Goal: Book appointment/travel/reservation

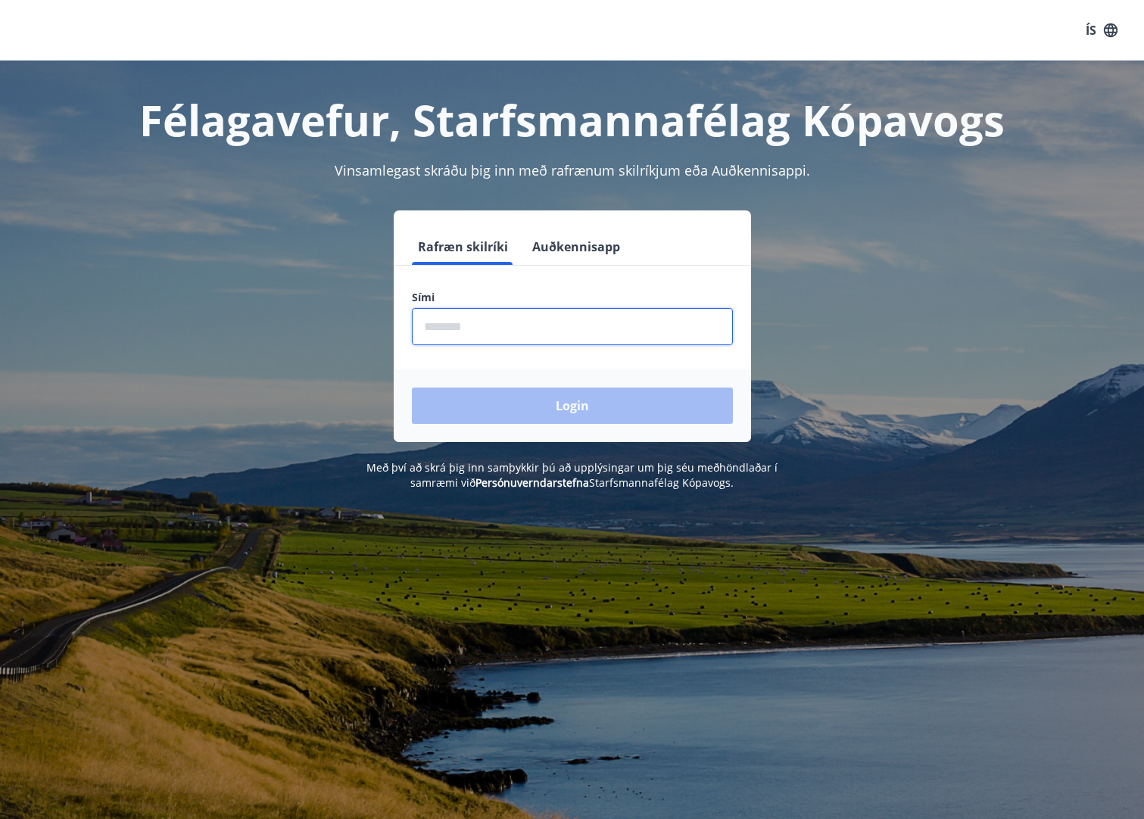
click at [462, 327] on input "phone" at bounding box center [572, 326] width 321 height 37
type input "********"
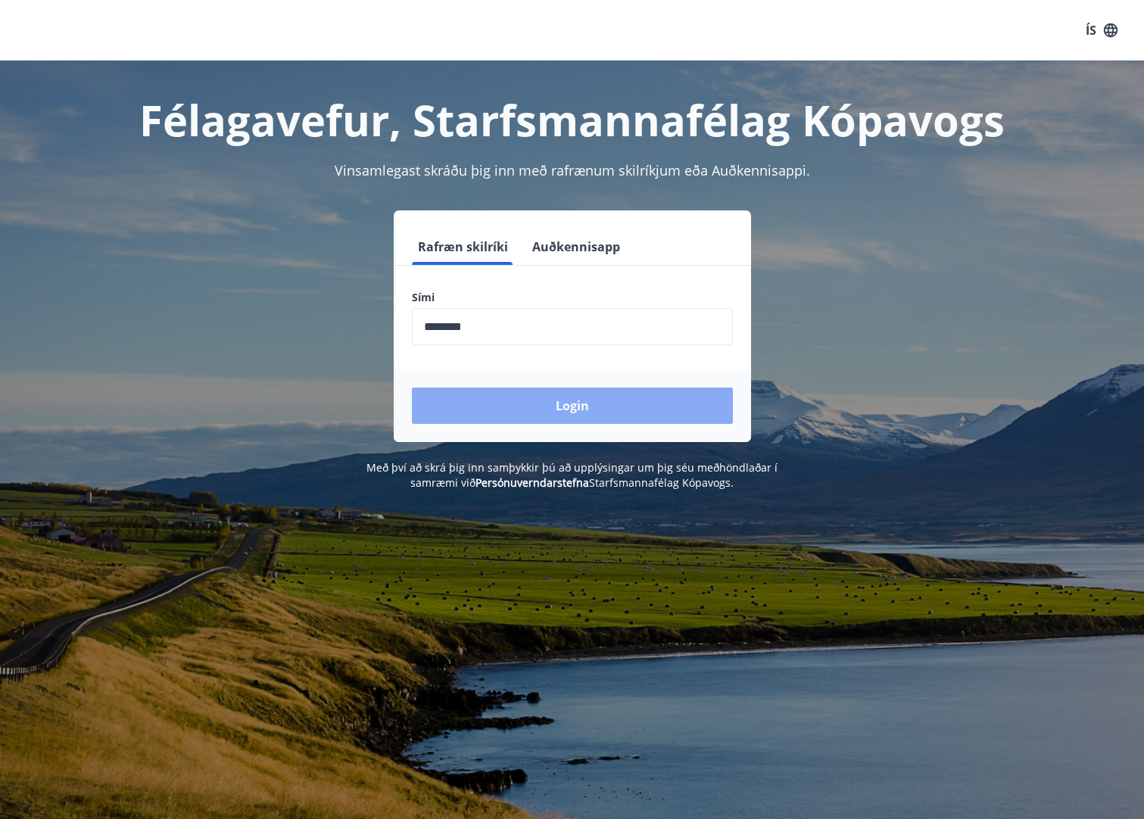
click at [481, 404] on button "Login" at bounding box center [572, 406] width 321 height 36
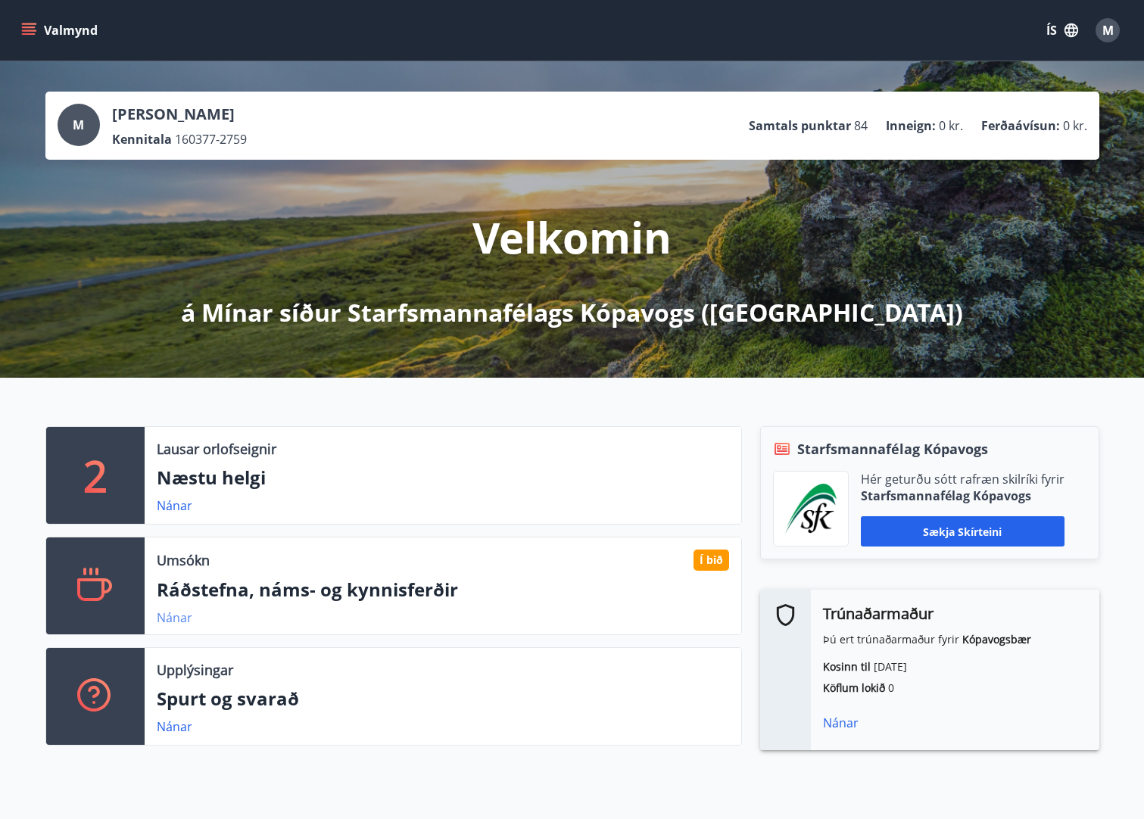
click at [169, 617] on link "Nánar" at bounding box center [175, 618] width 36 height 17
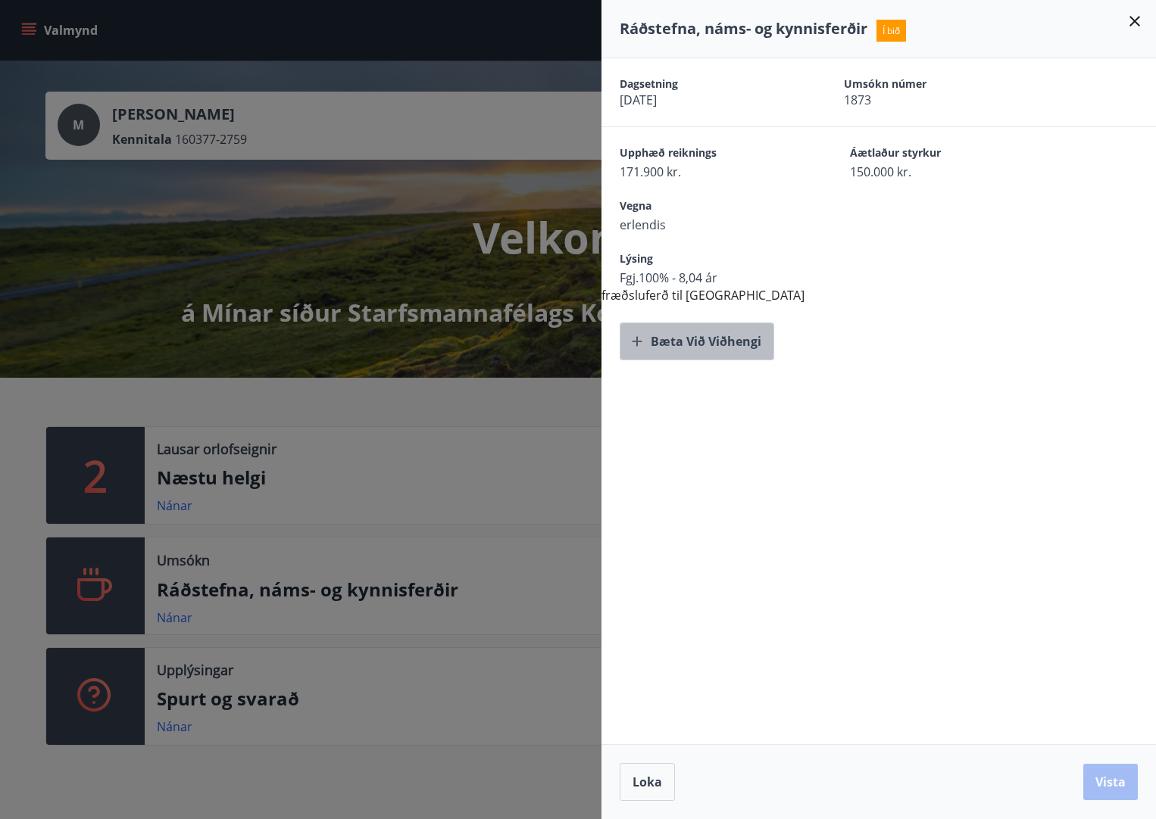
click at [697, 341] on button "Bæta við viðhengi" at bounding box center [697, 342] width 155 height 38
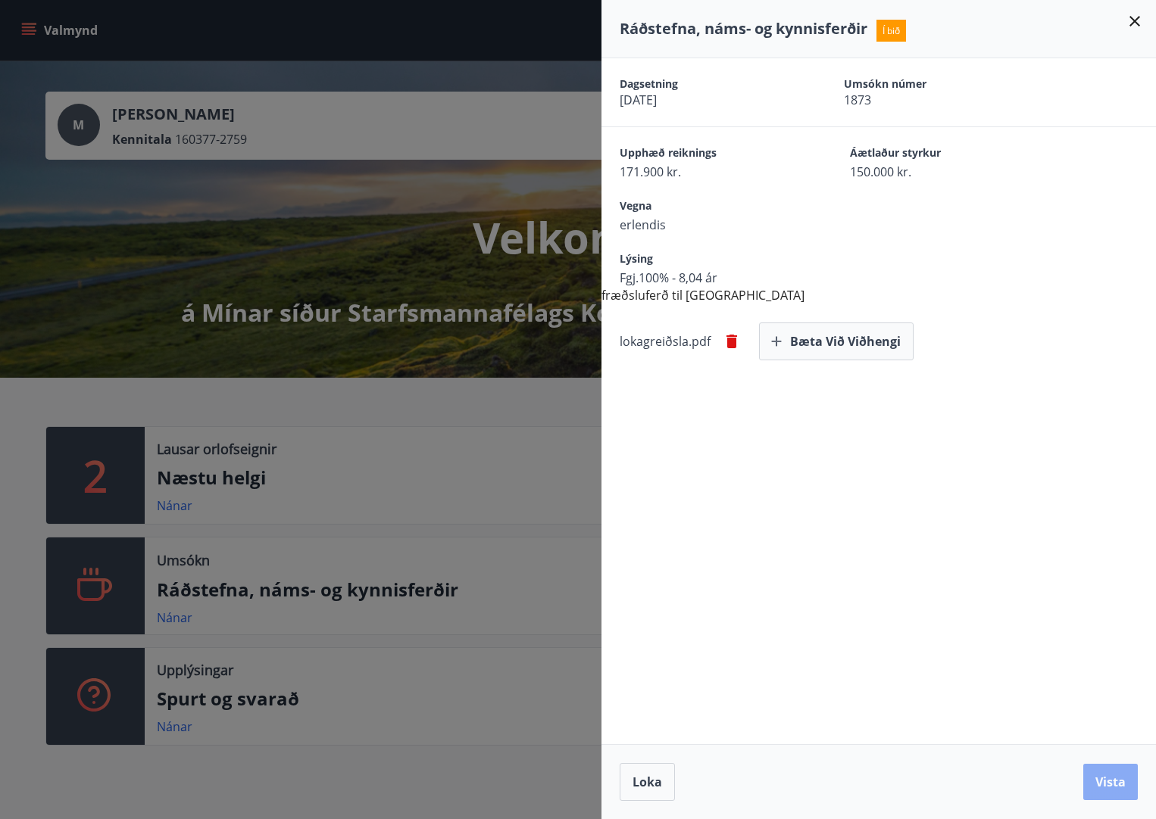
click at [1114, 782] on button "Vista" at bounding box center [1110, 782] width 55 height 36
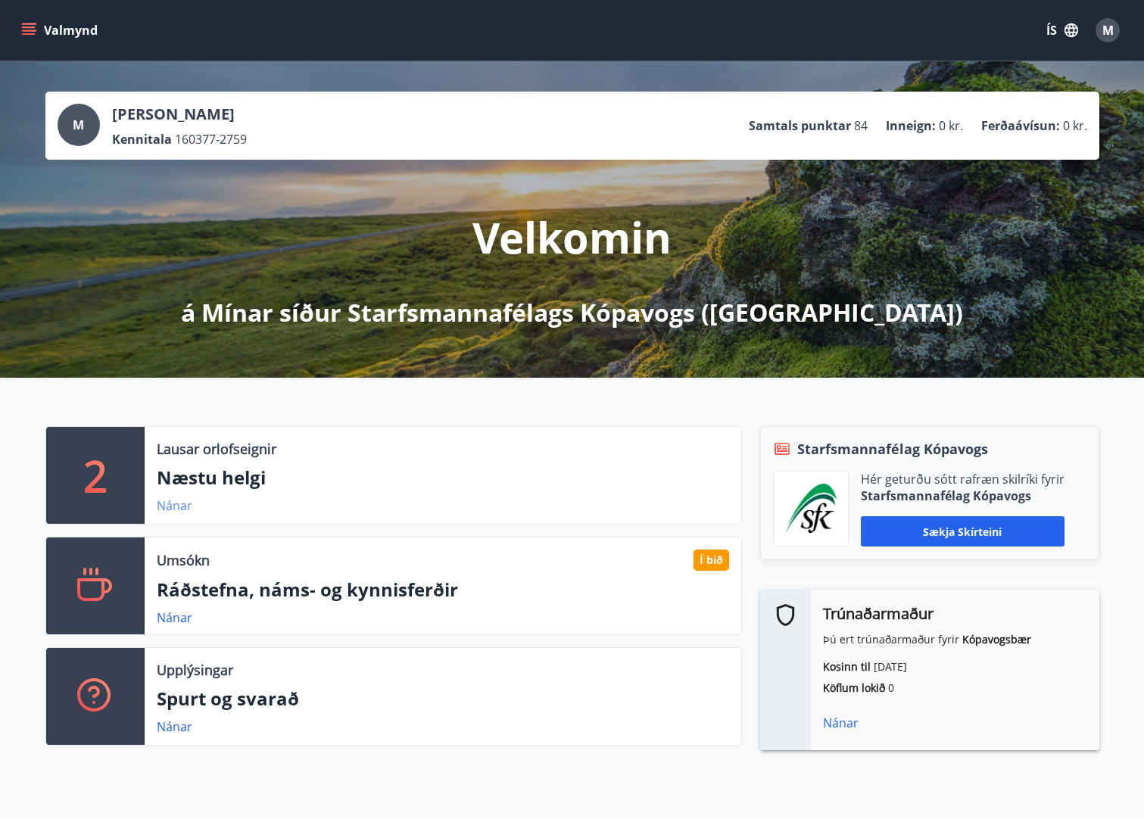
click at [180, 507] on link "Nánar" at bounding box center [175, 506] width 36 height 17
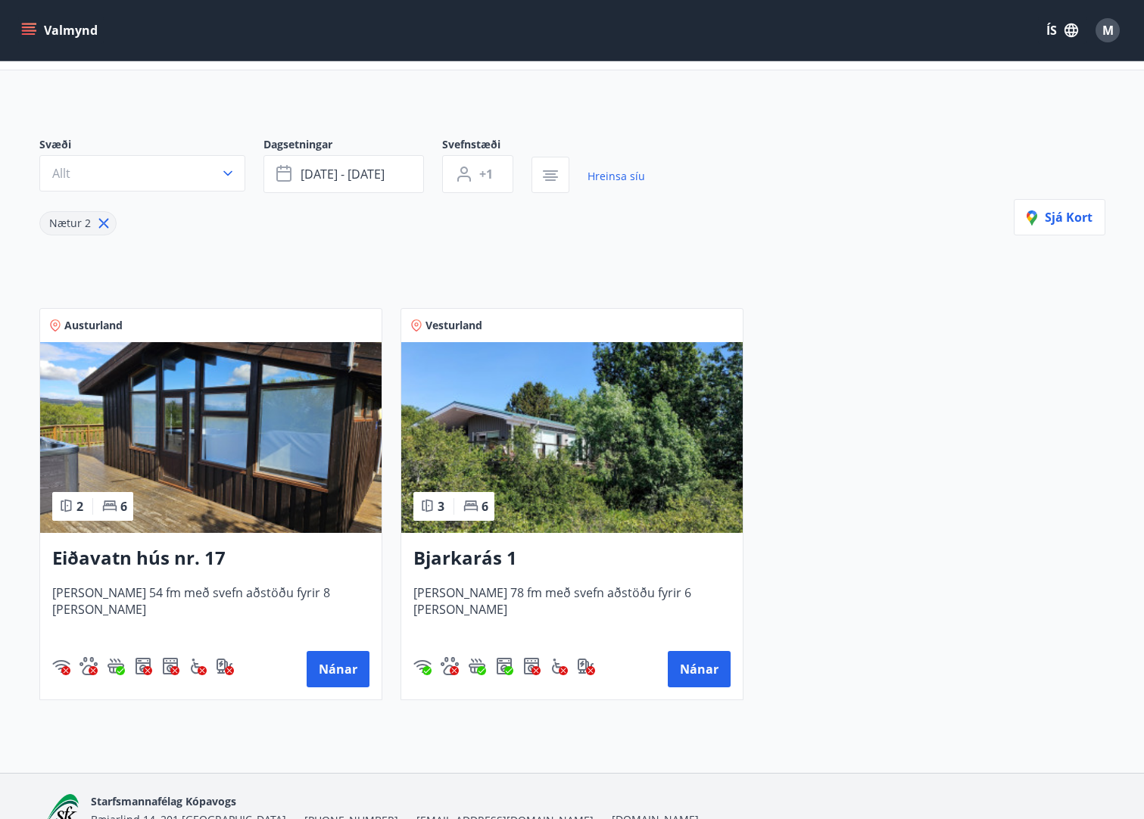
scroll to position [151, 0]
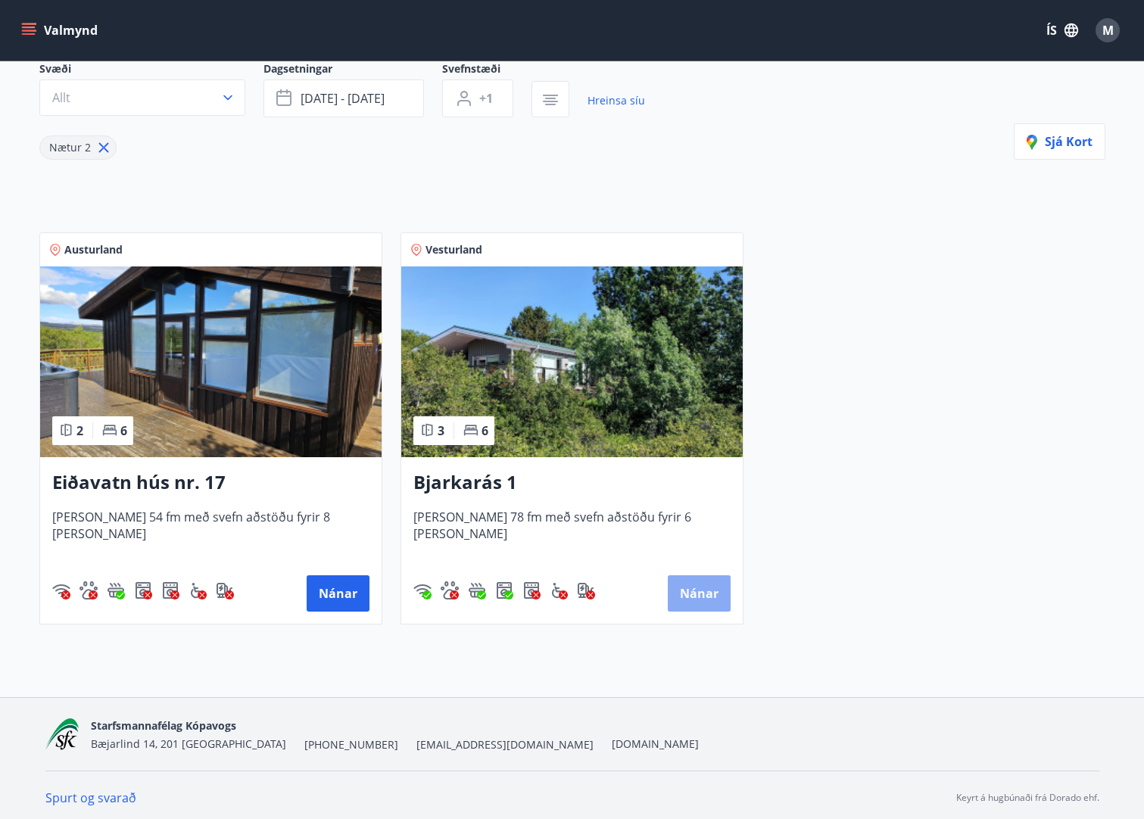
click at [695, 592] on button "Nánar" at bounding box center [699, 594] width 63 height 36
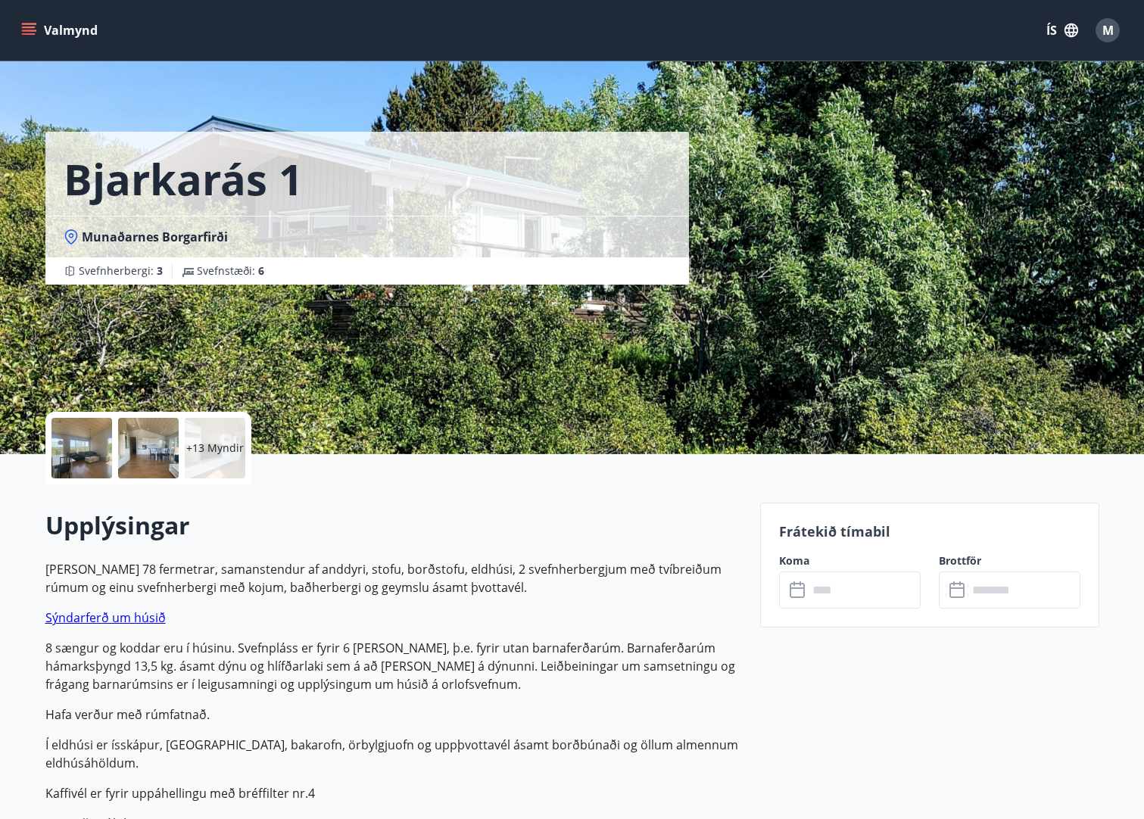
click at [97, 450] on div at bounding box center [82, 448] width 61 height 61
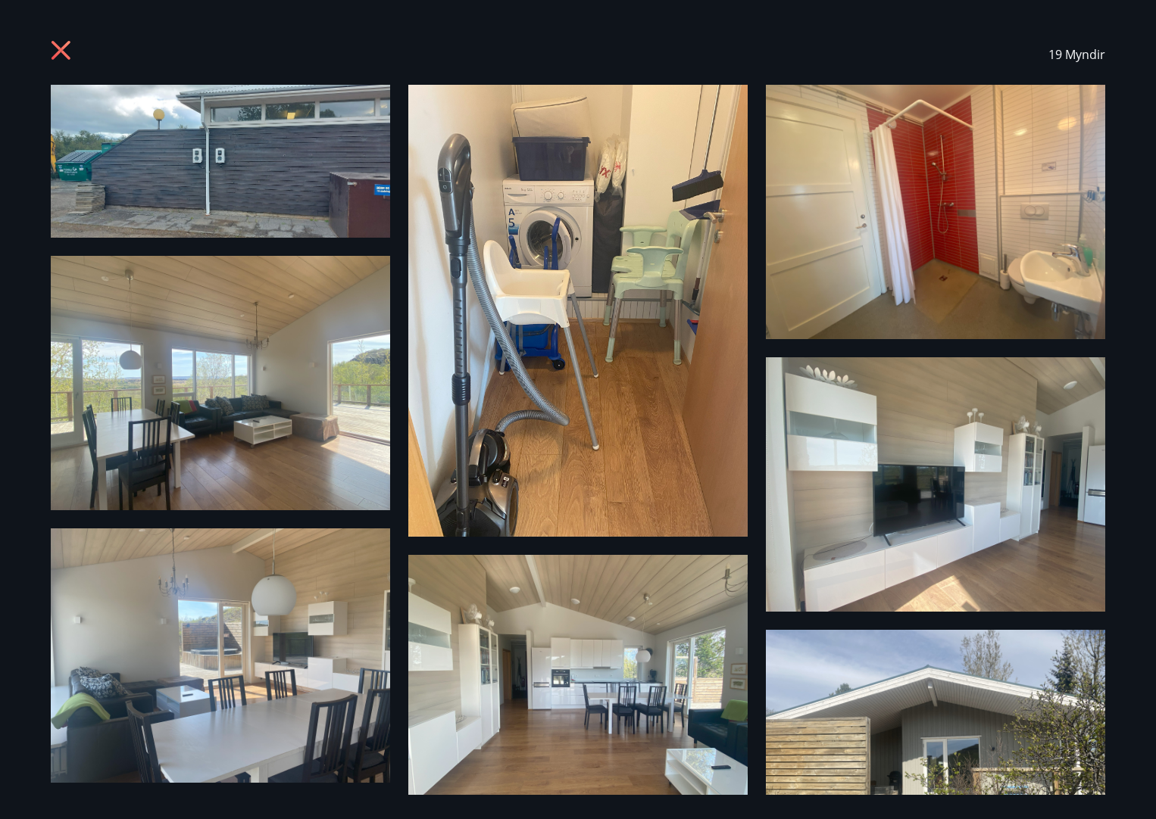
click at [66, 47] on icon at bounding box center [61, 50] width 19 height 19
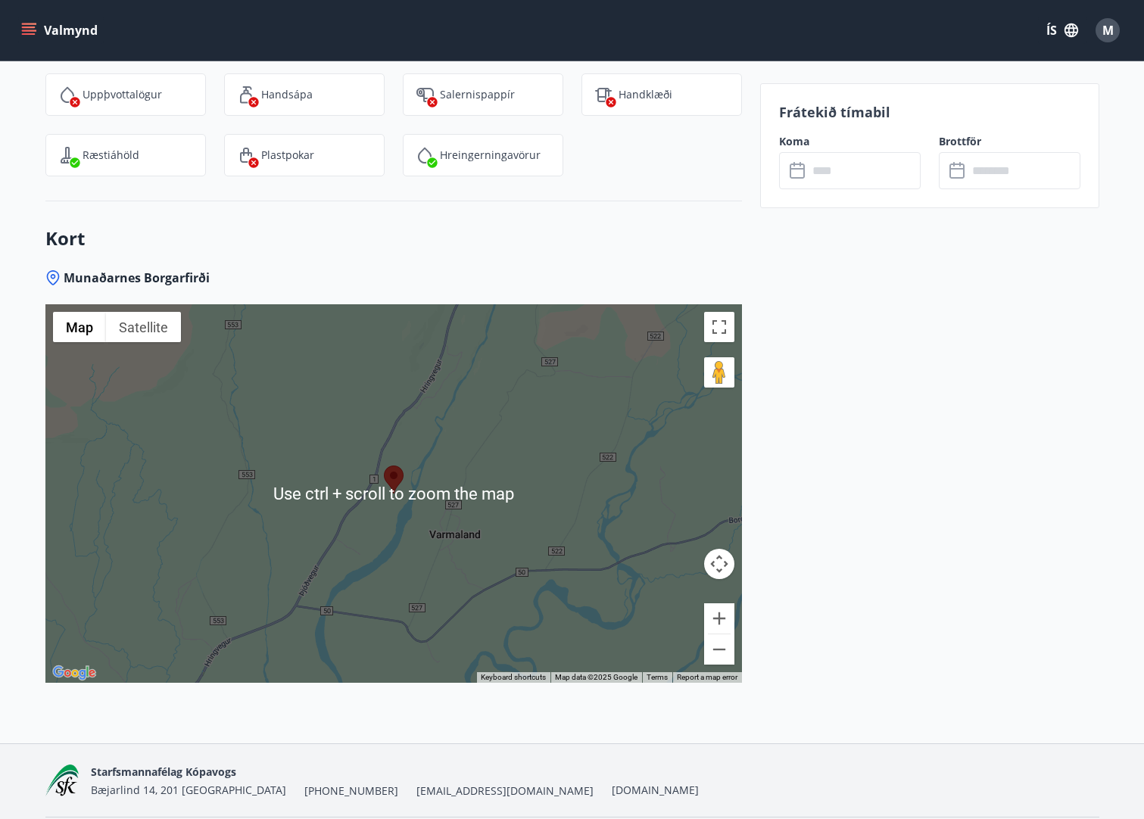
scroll to position [2408, 0]
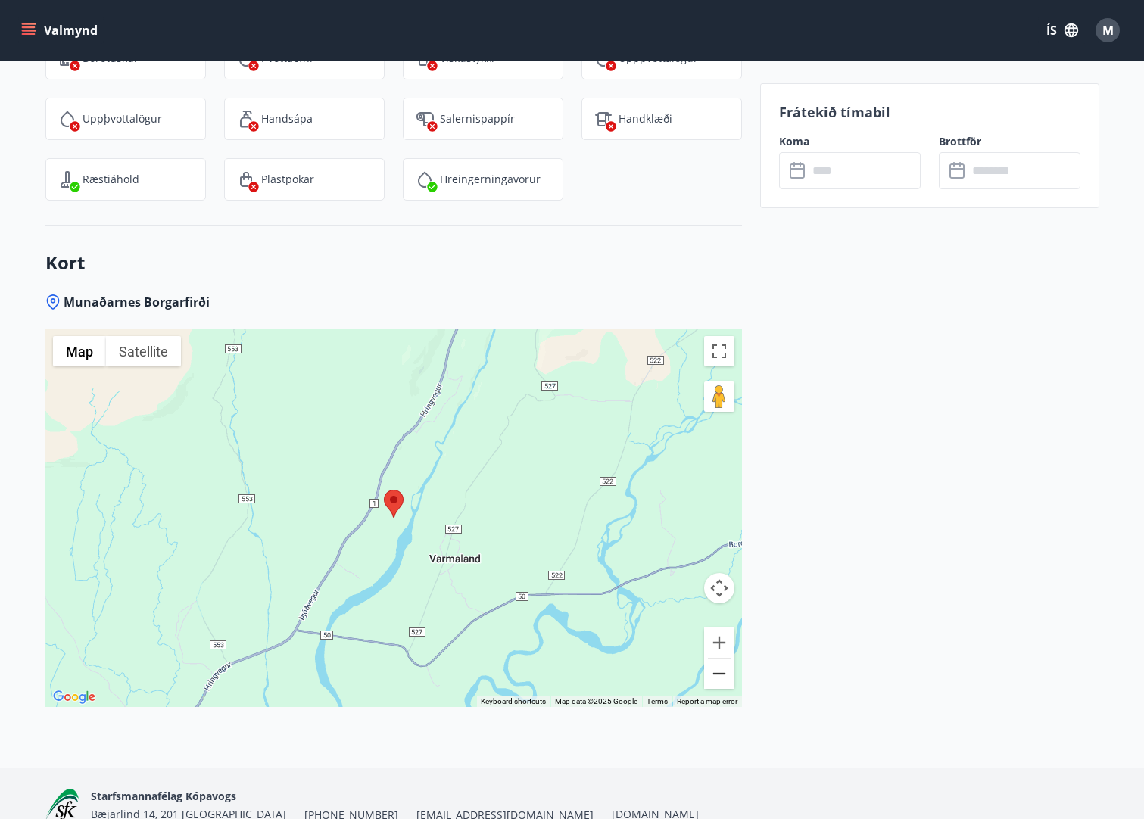
click at [719, 668] on button "Zoom out" at bounding box center [719, 674] width 30 height 30
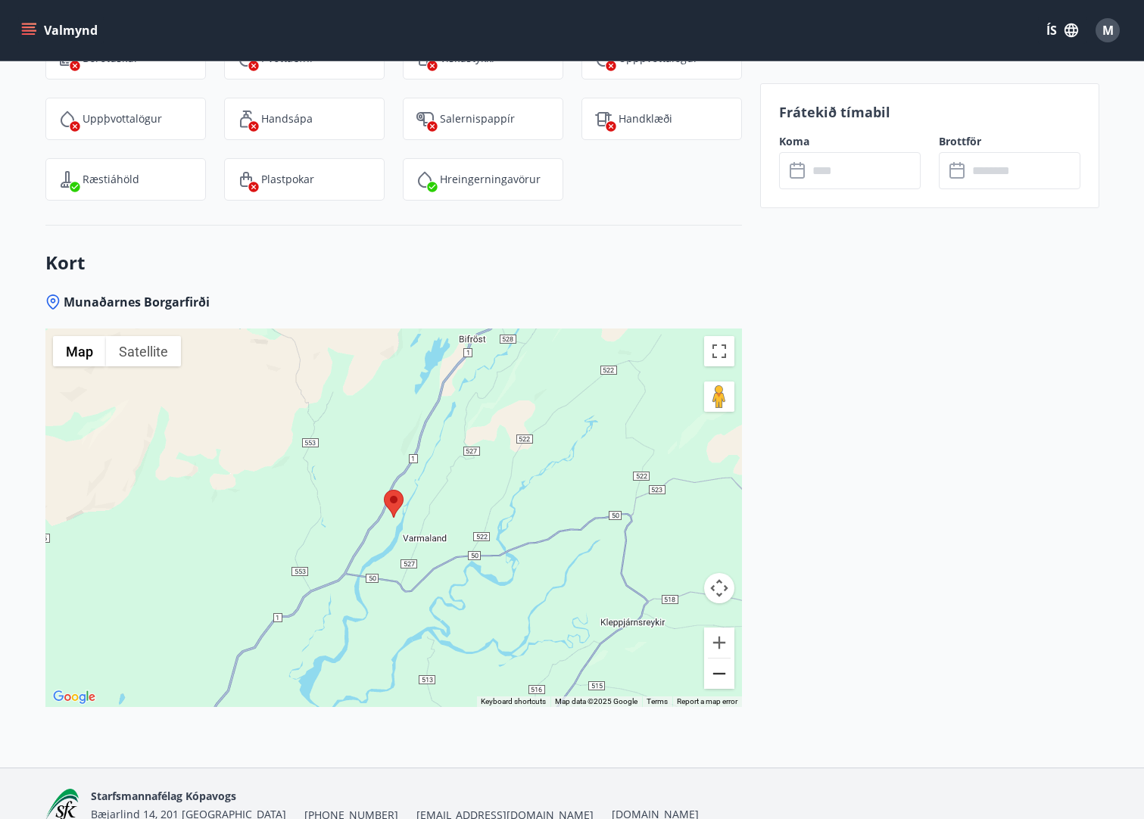
click at [719, 668] on button "Zoom out" at bounding box center [719, 674] width 30 height 30
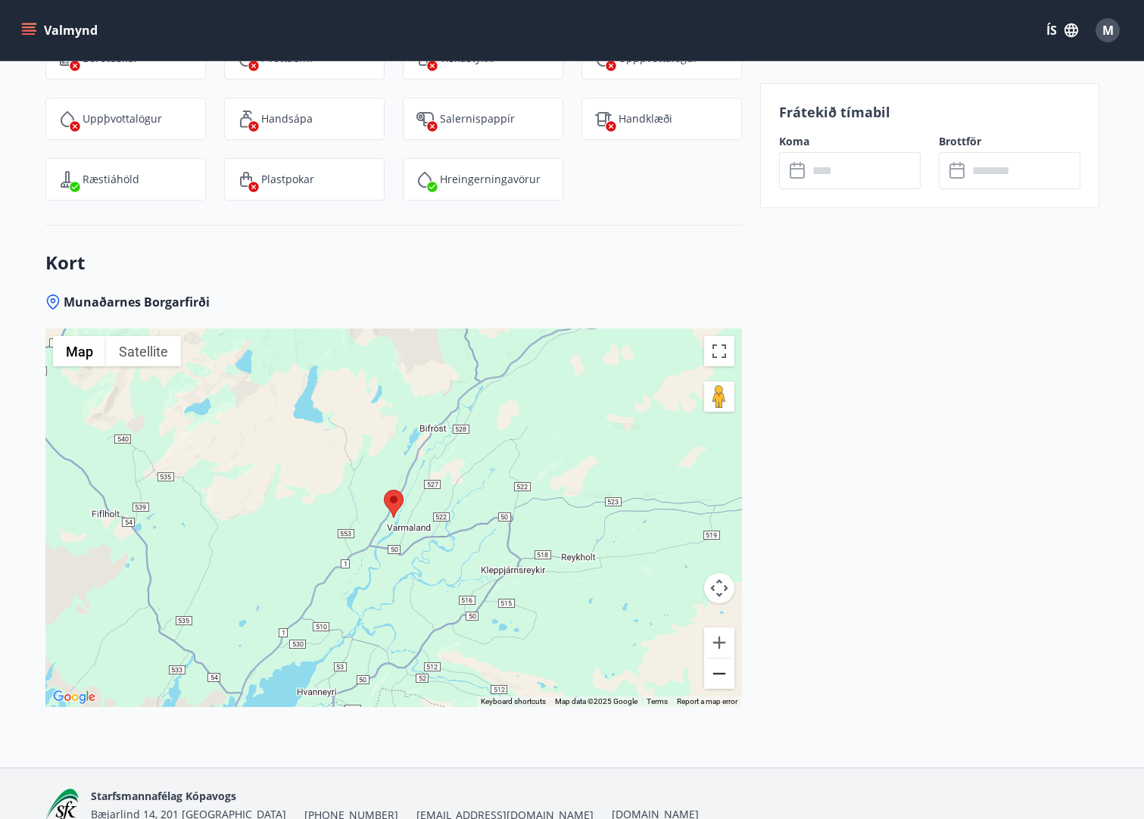
click at [719, 668] on button "Zoom out" at bounding box center [719, 674] width 30 height 30
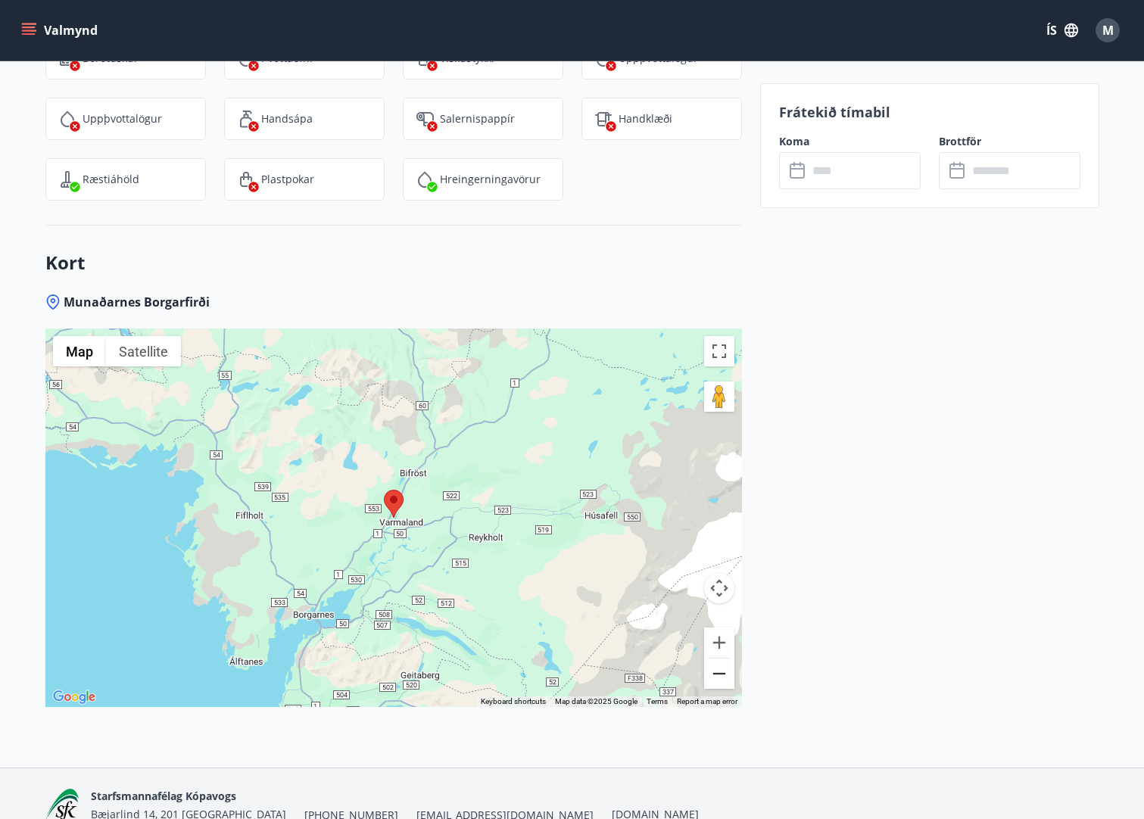
click at [719, 668] on button "Zoom out" at bounding box center [719, 674] width 30 height 30
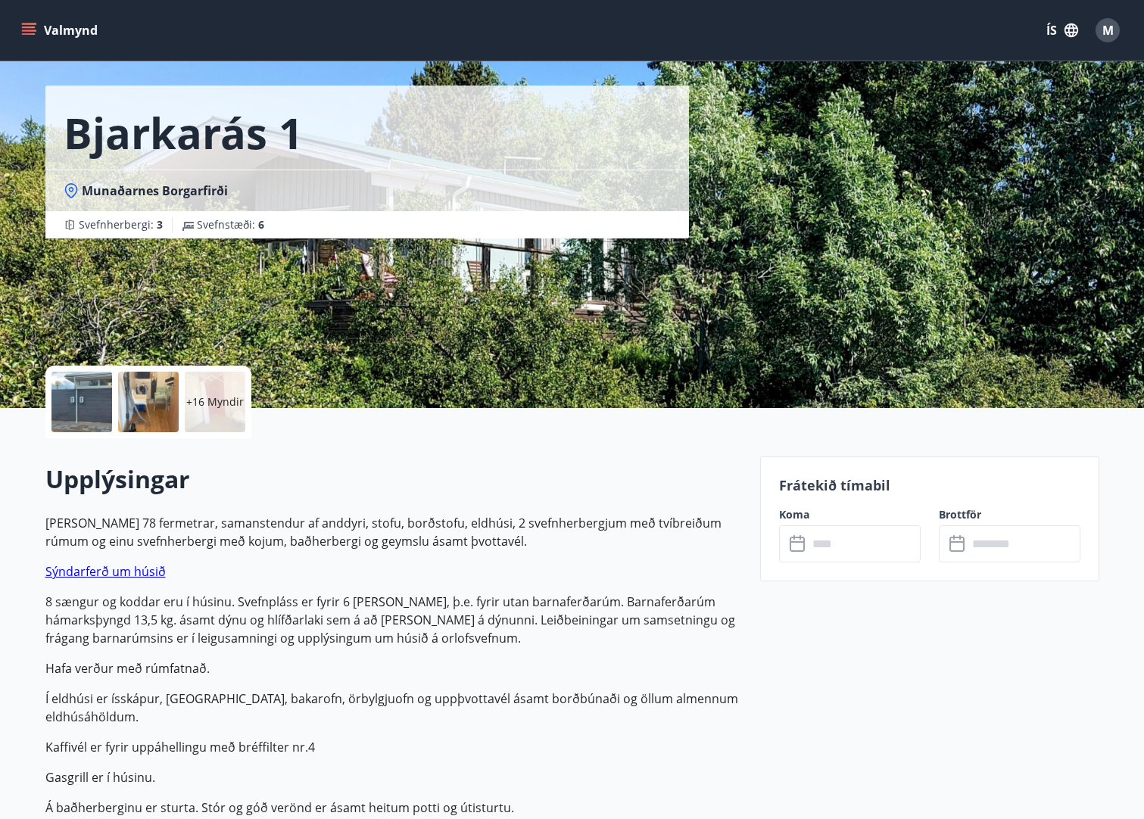
scroll to position [0, 0]
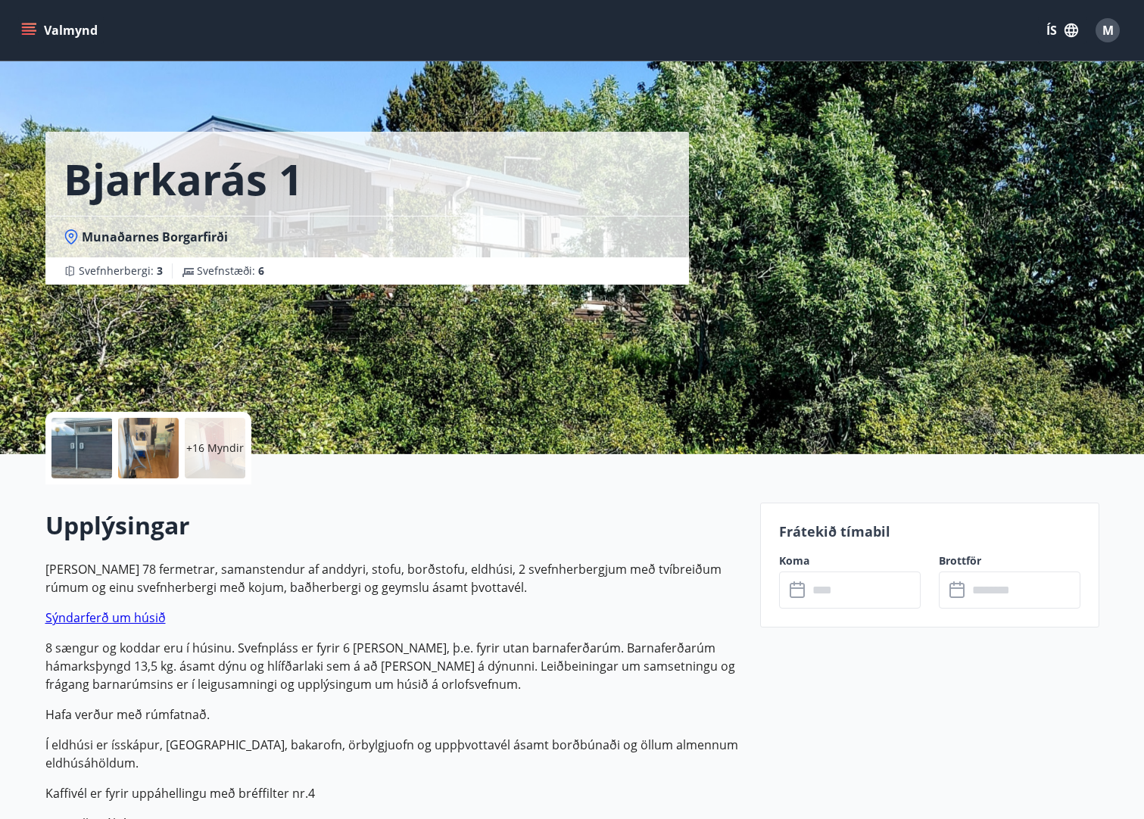
click at [79, 611] on link "Sýndarferð um húsið" at bounding box center [105, 618] width 120 height 17
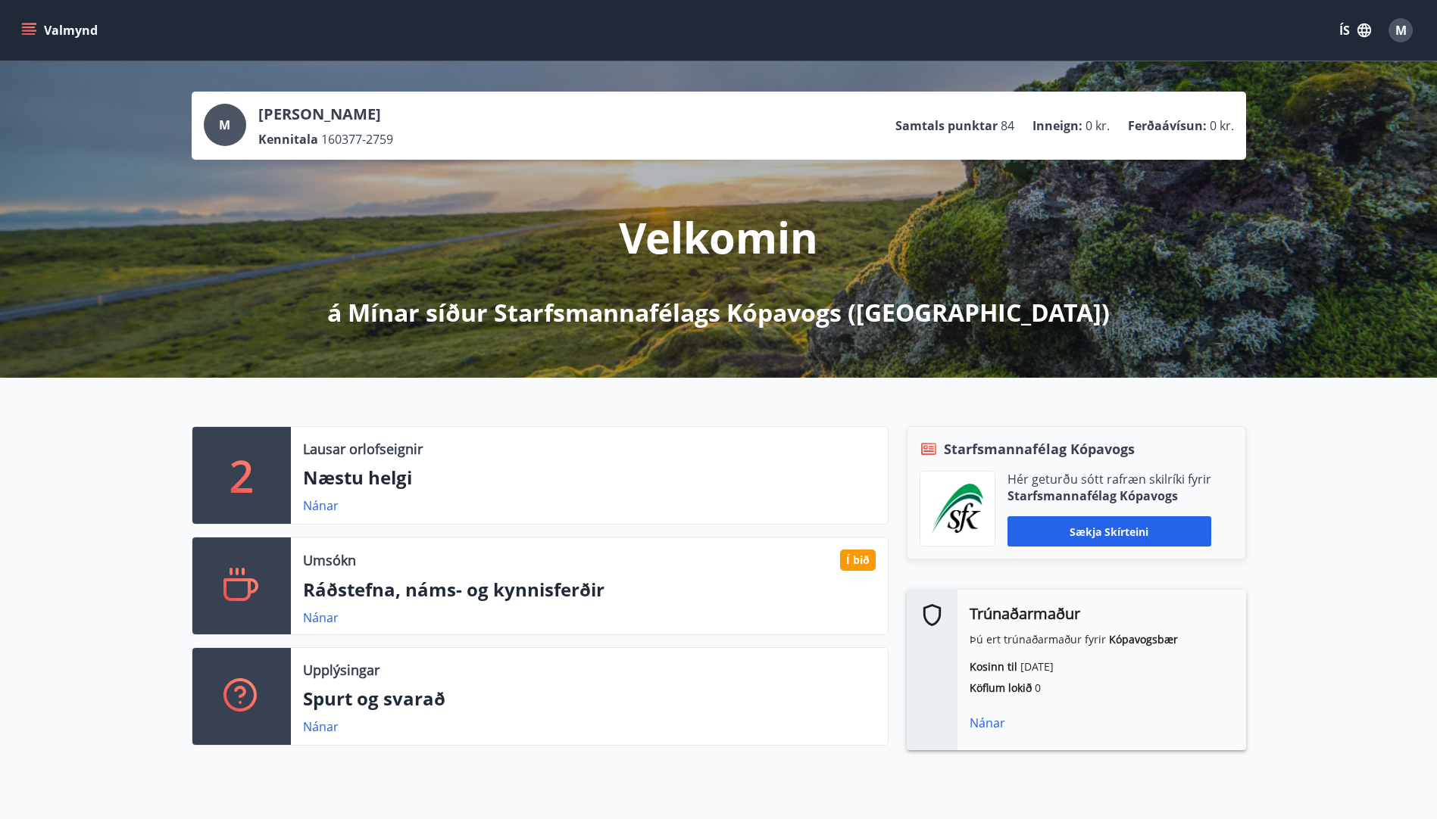
click at [321, 515] on div "Lausar orlofseignir Næstu helgi Nánar" at bounding box center [589, 475] width 597 height 97
click at [321, 501] on link "Nánar" at bounding box center [321, 506] width 36 height 17
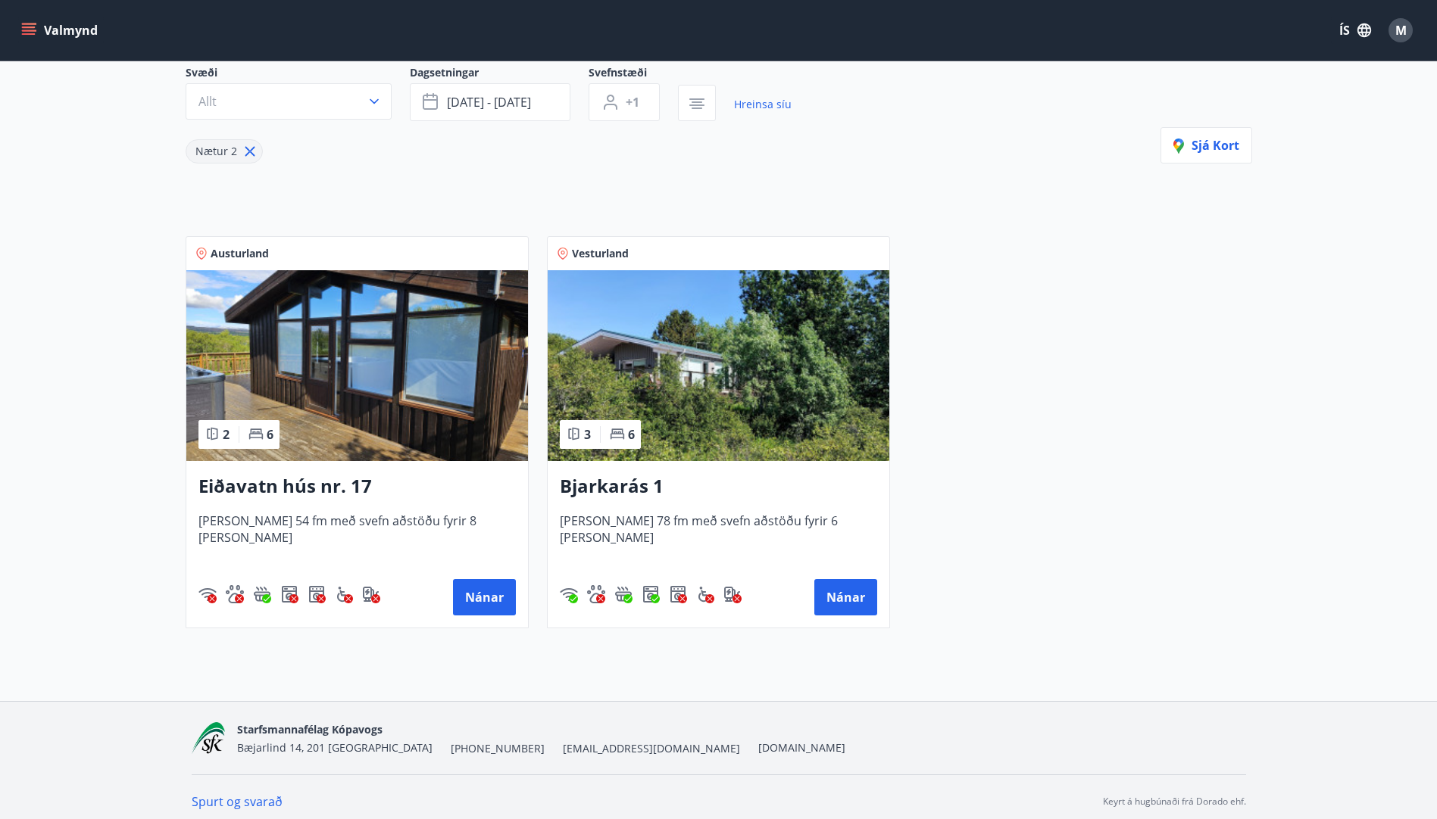
scroll to position [151, 0]
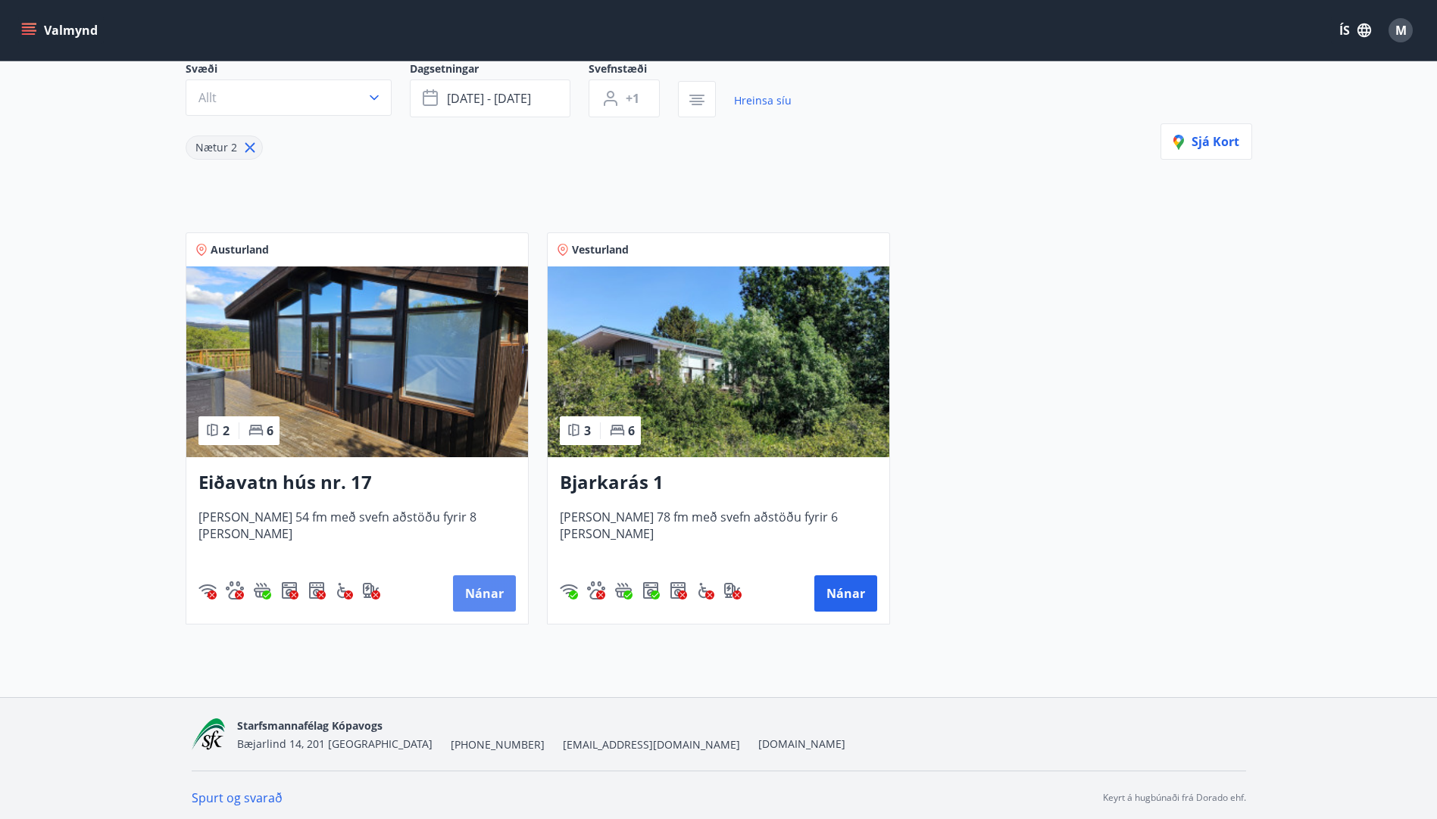
click at [494, 589] on button "Nánar" at bounding box center [484, 594] width 63 height 36
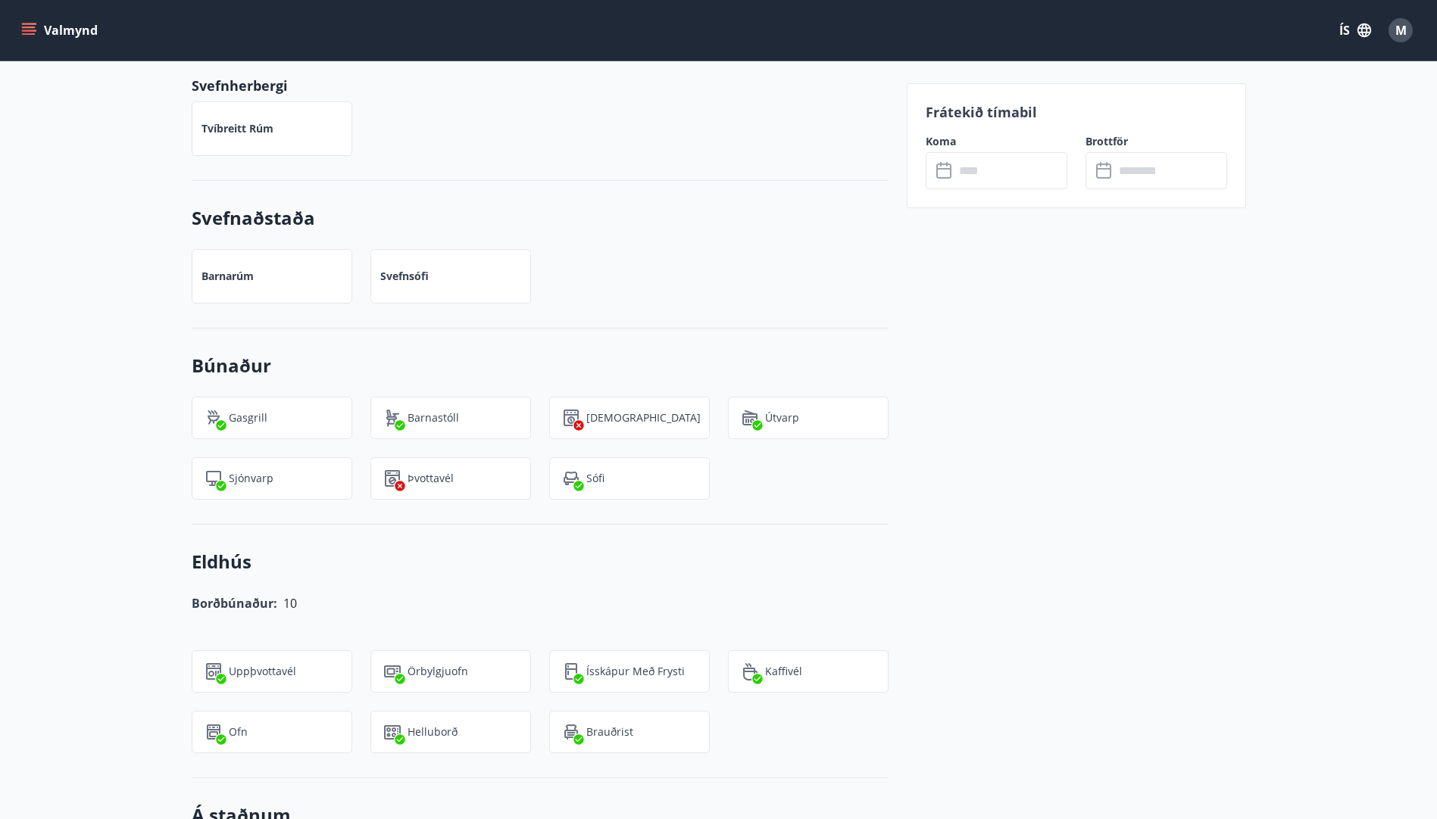
scroll to position [833, 0]
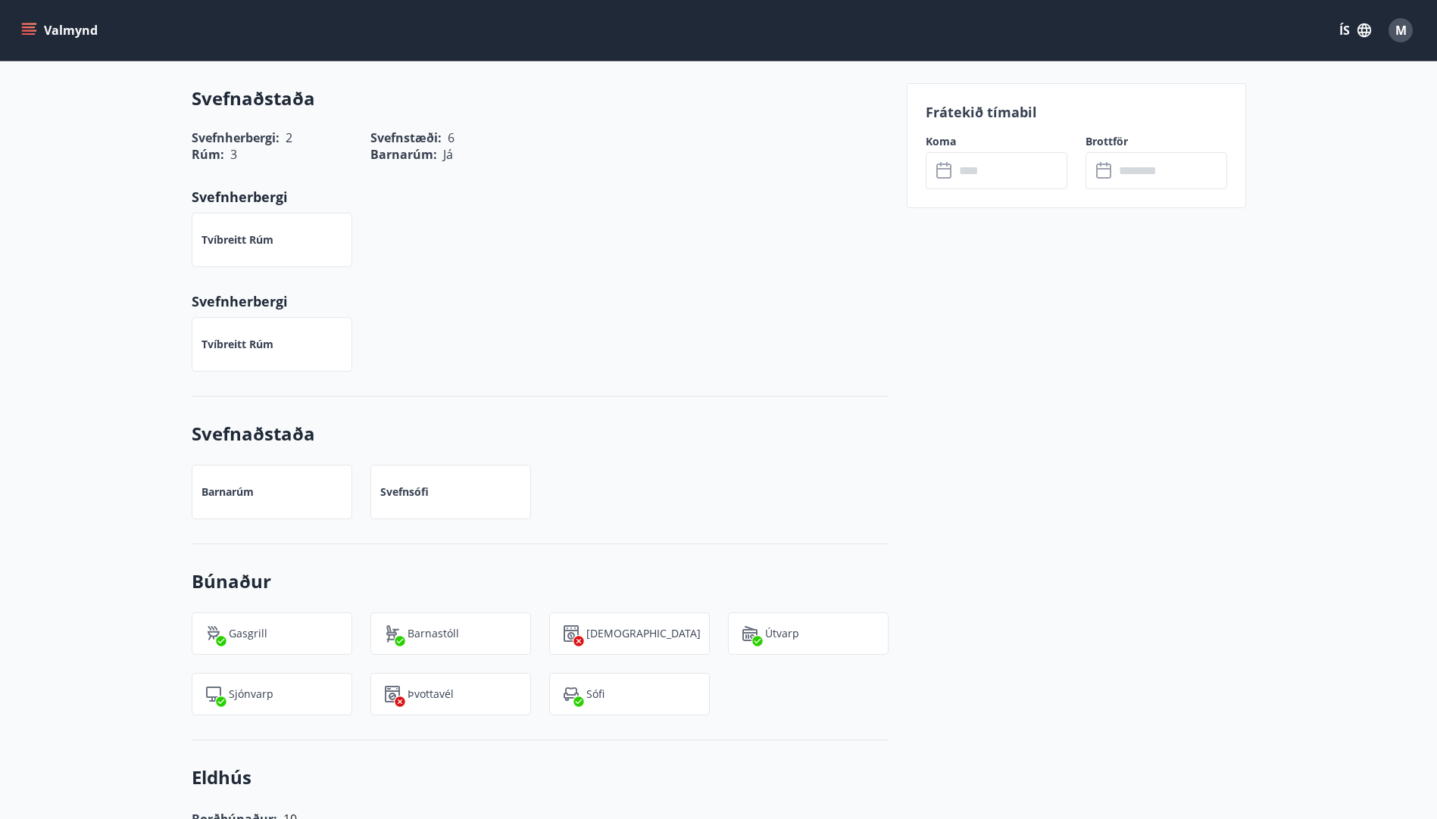
click at [991, 177] on input "text" at bounding box center [1010, 170] width 113 height 37
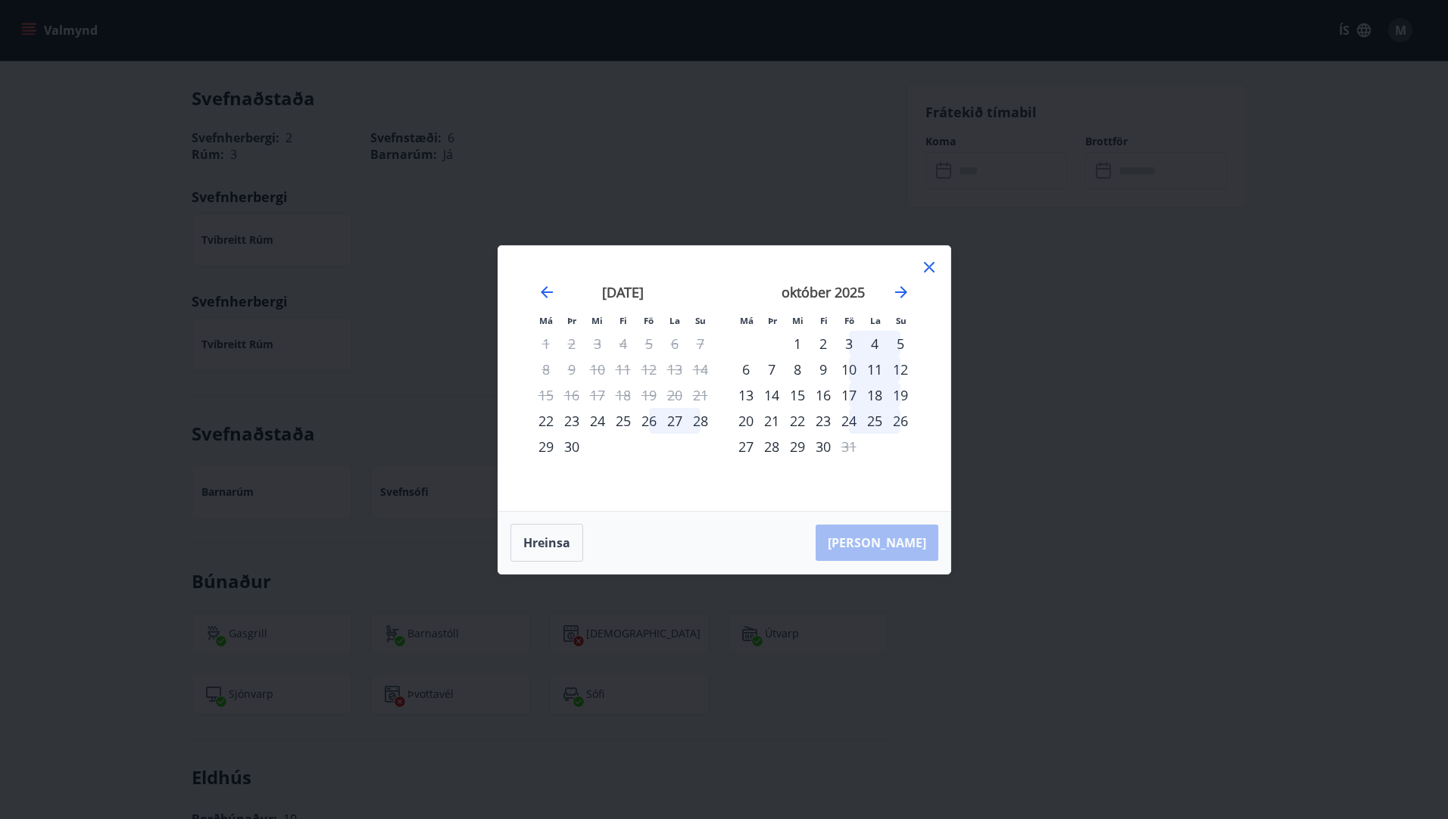
click at [651, 417] on div "26" at bounding box center [649, 421] width 26 height 26
click at [697, 421] on div "28" at bounding box center [701, 421] width 26 height 26
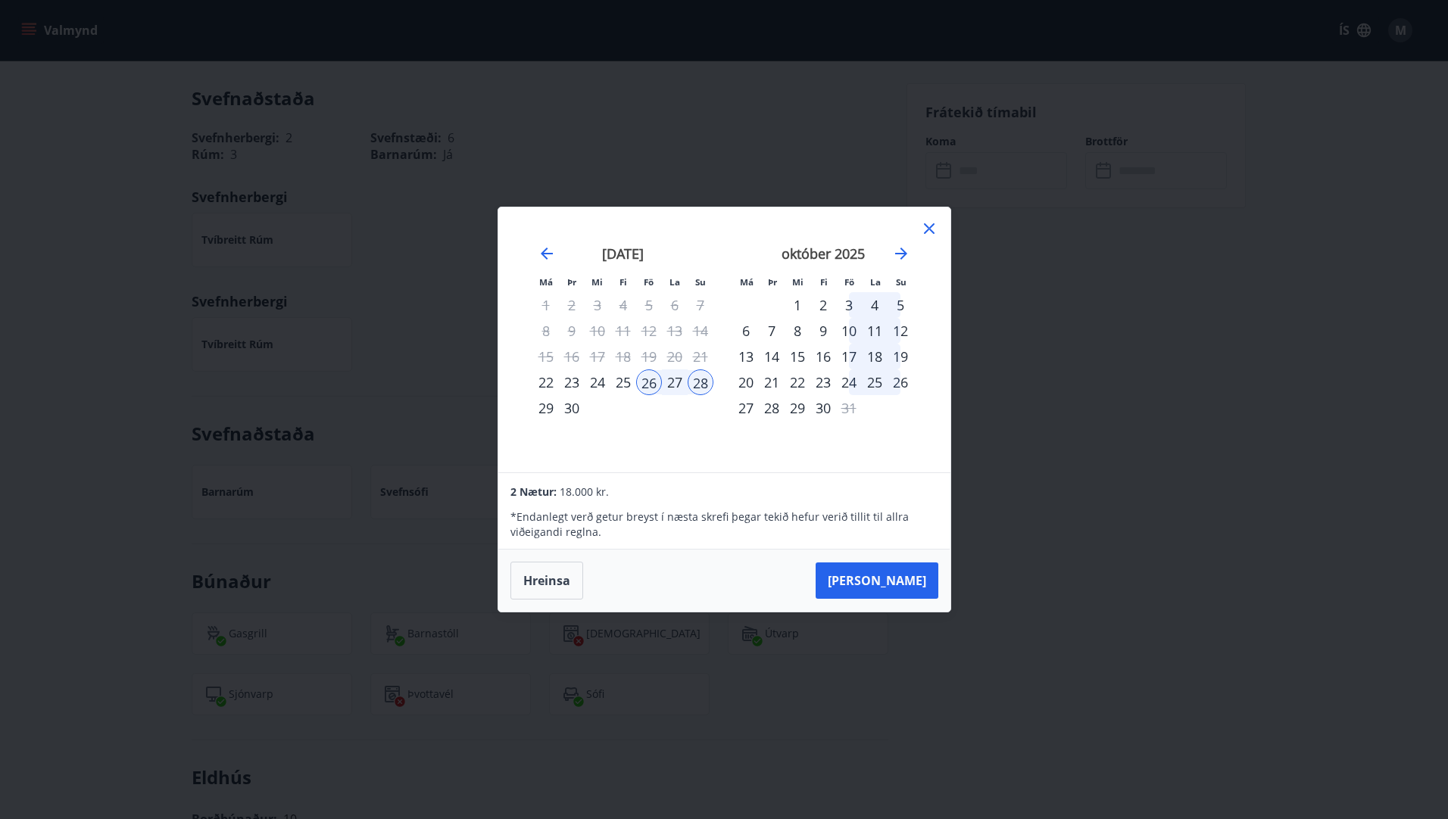
click at [926, 234] on icon at bounding box center [929, 229] width 18 height 18
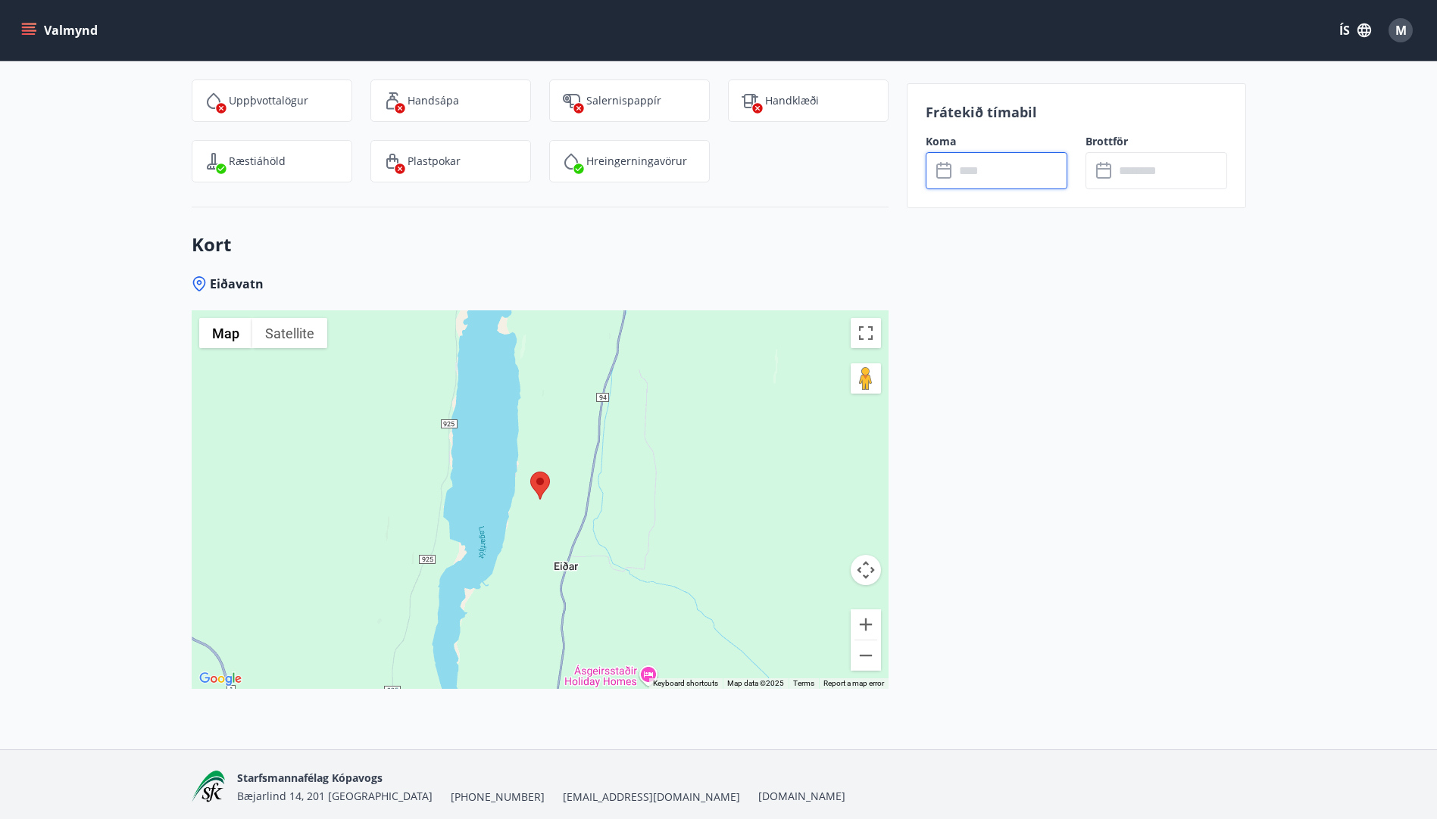
scroll to position [2137, 0]
click at [620, 466] on div at bounding box center [540, 496] width 697 height 379
click at [865, 552] on button "Map camera controls" at bounding box center [866, 567] width 30 height 30
click at [872, 607] on button "Zoom in" at bounding box center [866, 622] width 30 height 30
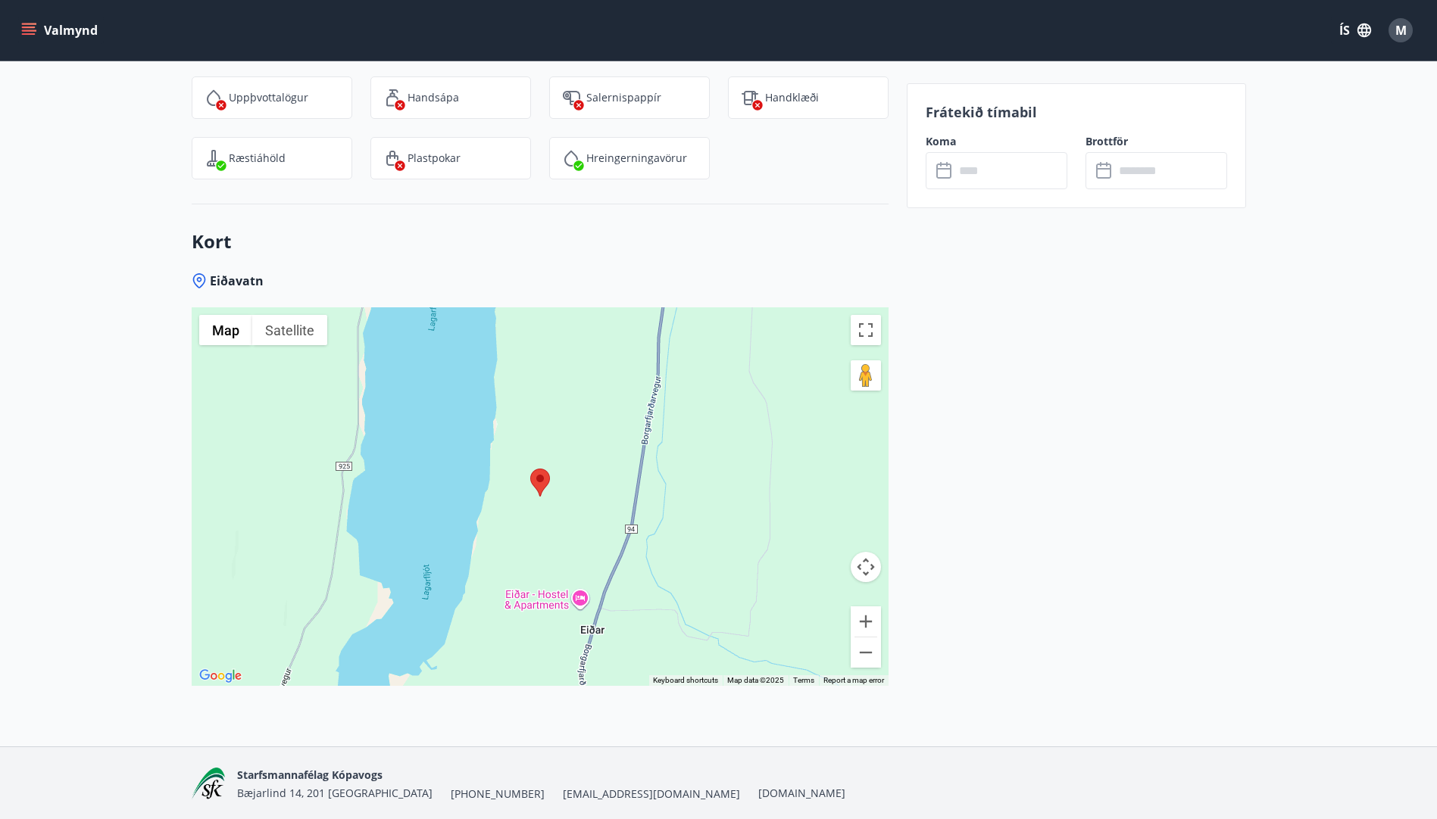
click at [570, 475] on div at bounding box center [540, 496] width 697 height 379
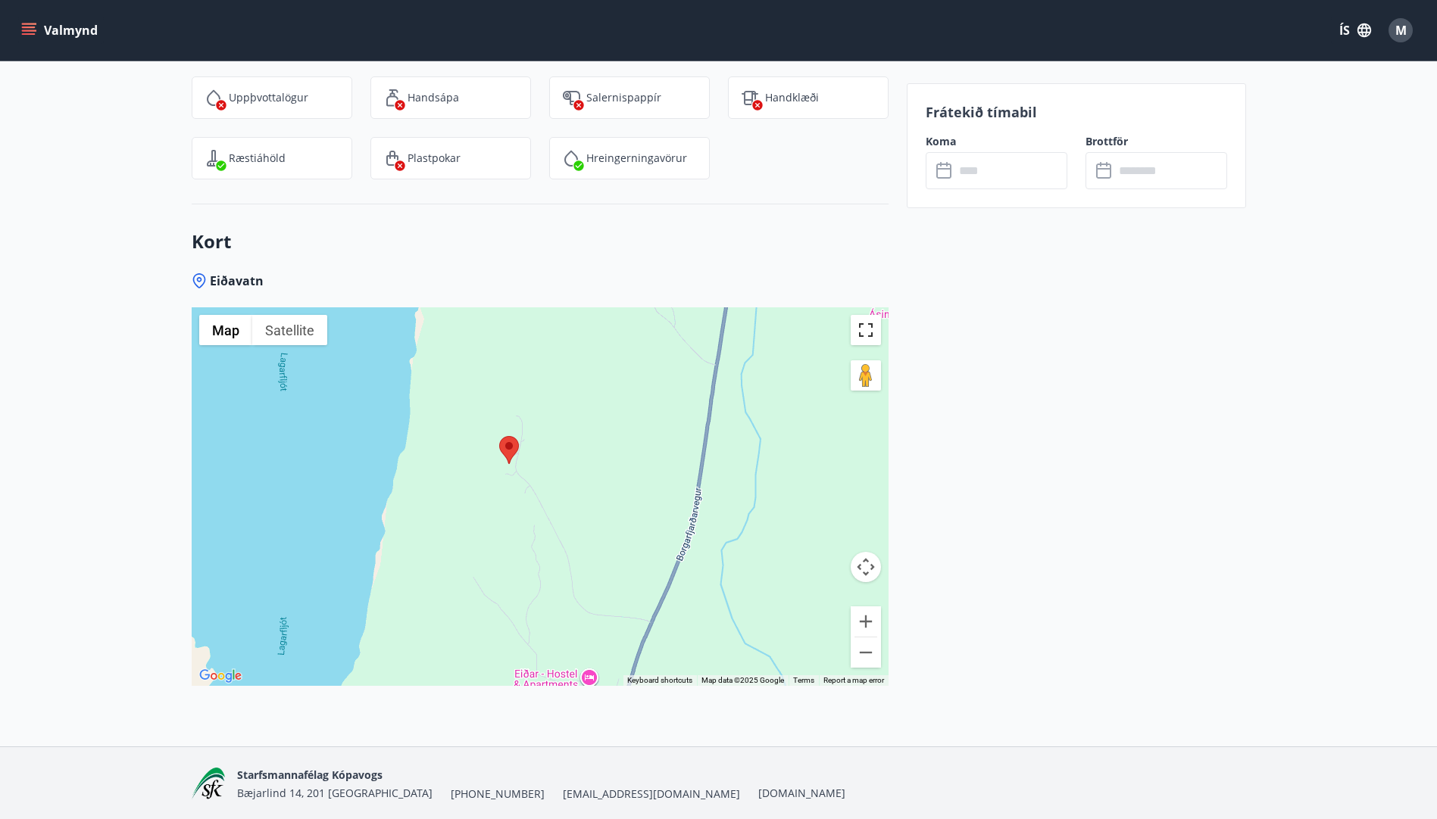
click at [861, 315] on button "Toggle fullscreen view" at bounding box center [866, 330] width 30 height 30
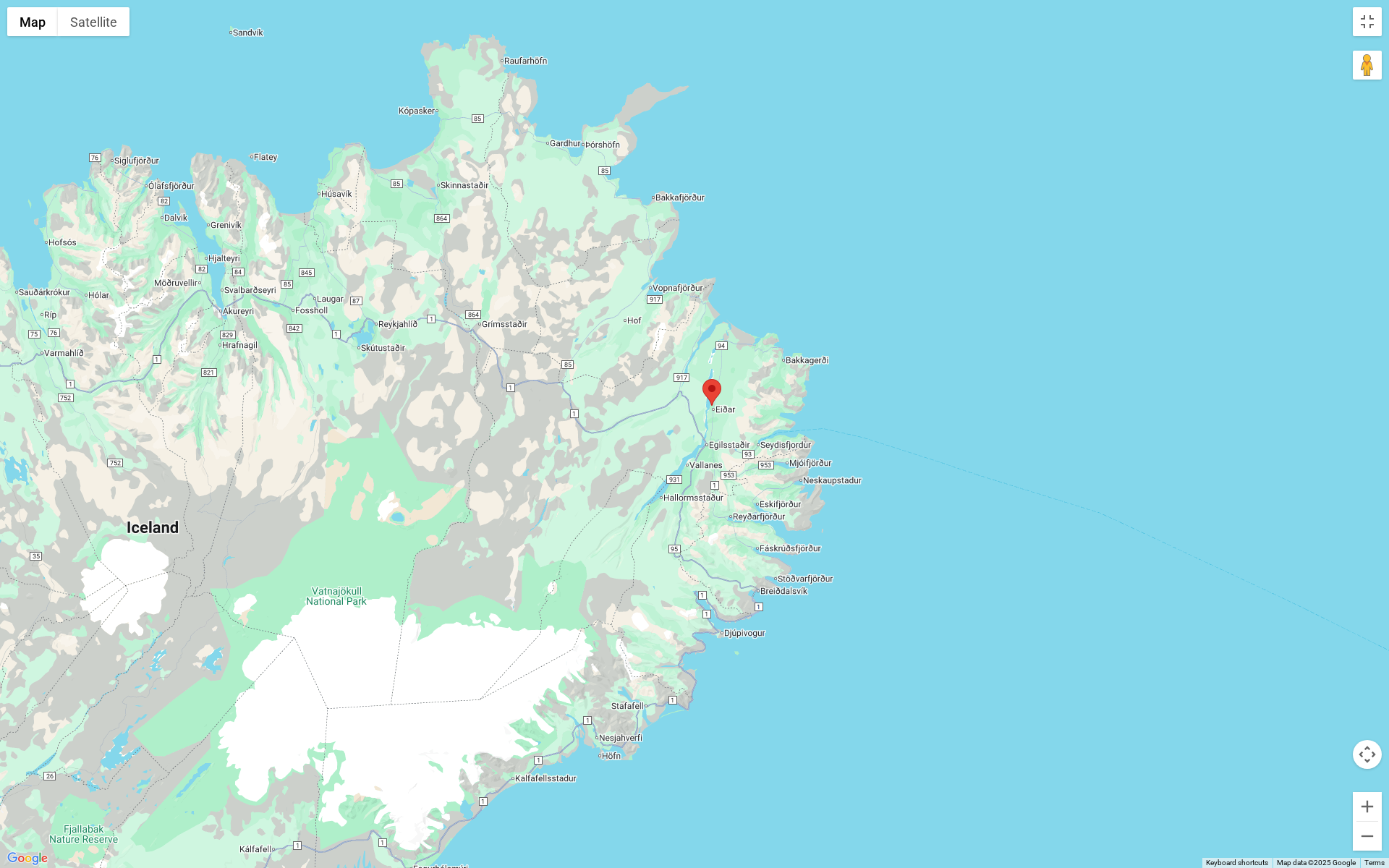
drag, startPoint x: 659, startPoint y: 407, endPoint x: 705, endPoint y: 422, distance: 48.4
click at [705, 422] on div at bounding box center [694, 434] width 1389 height 868
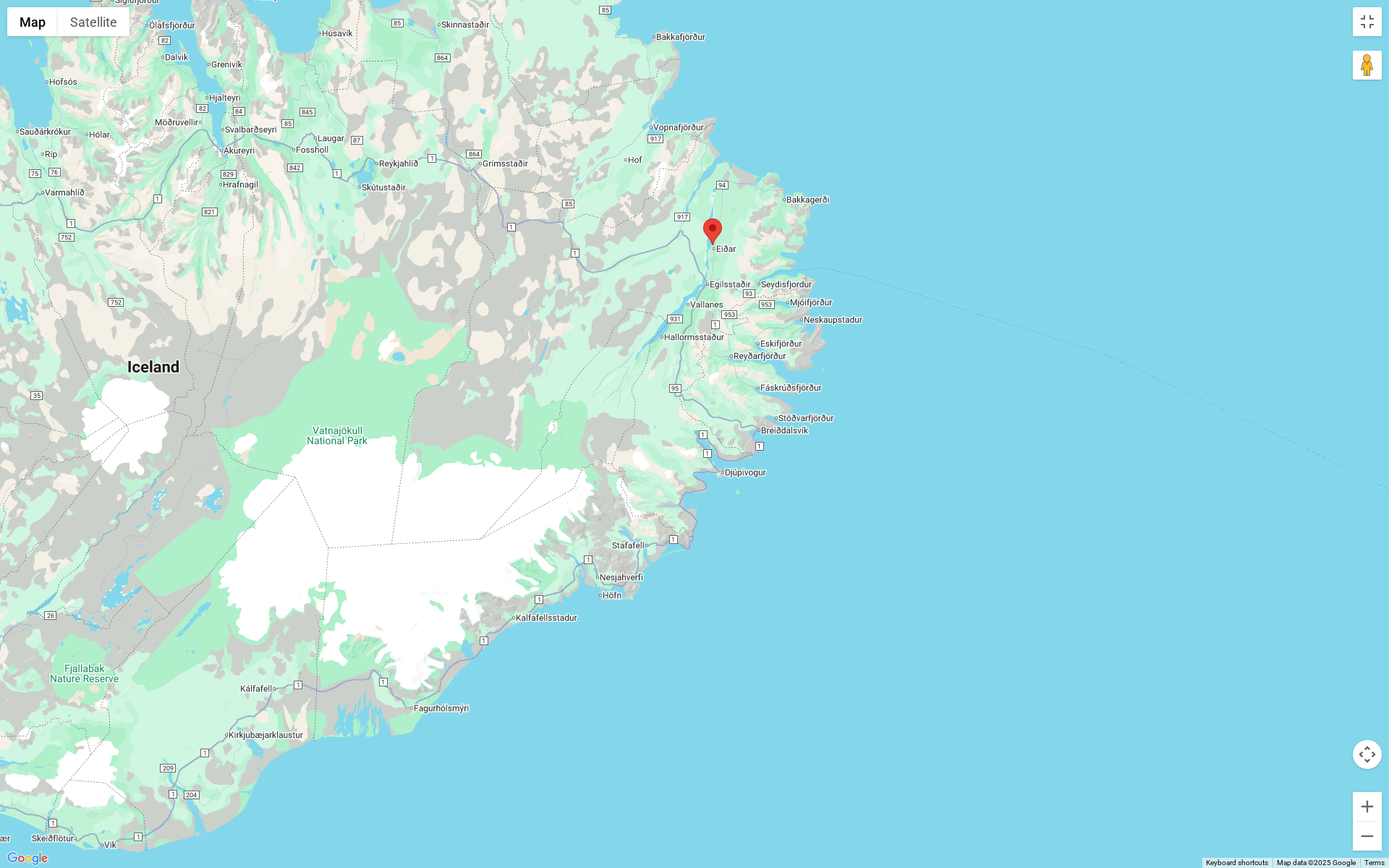
drag, startPoint x: 539, startPoint y: 509, endPoint x: 540, endPoint y: 348, distance: 161.0
click at [540, 348] on div at bounding box center [694, 434] width 1389 height 868
